Goal: Information Seeking & Learning: Learn about a topic

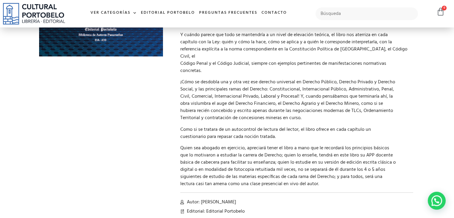
scroll to position [30, 0]
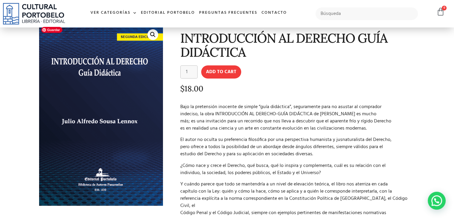
click at [98, 103] on img at bounding box center [100, 115] width 125 height 182
click at [149, 34] on link "🔍" at bounding box center [152, 34] width 11 height 11
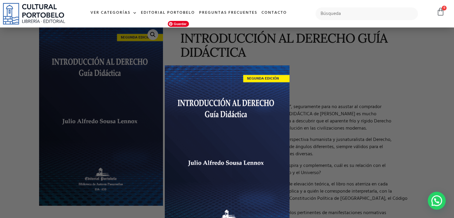
click at [232, 200] on img at bounding box center [227, 156] width 125 height 182
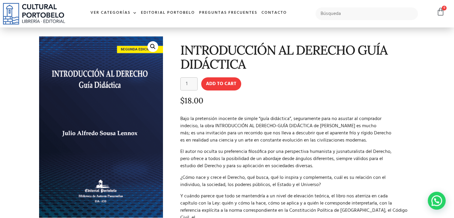
scroll to position [0, 0]
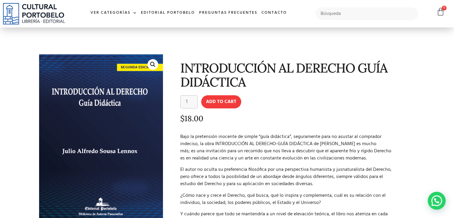
click at [203, 78] on h1 "INTRODUCCIÓN AL DERECHO GUÍA DIDÁCTICA" at bounding box center [296, 75] width 233 height 28
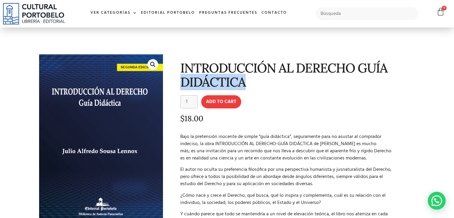
click at [203, 78] on h1 "INTRODUCCIÓN AL DERECHO GUÍA DIDÁCTICA" at bounding box center [296, 75] width 233 height 28
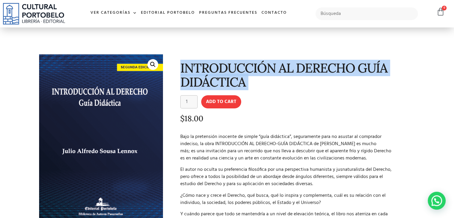
click at [203, 78] on h1 "INTRODUCCIÓN AL DERECHO GUÍA DIDÁCTICA" at bounding box center [296, 75] width 233 height 28
